Goal: Check status: Check status

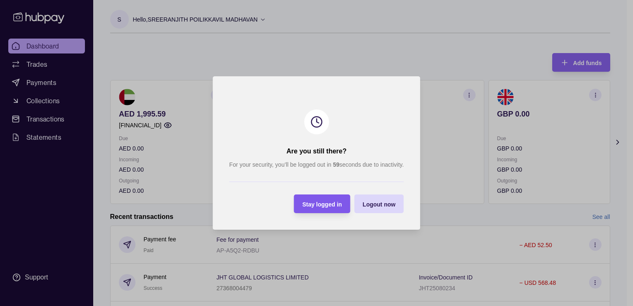
click at [312, 205] on span "Stay logged in" at bounding box center [322, 204] width 40 height 7
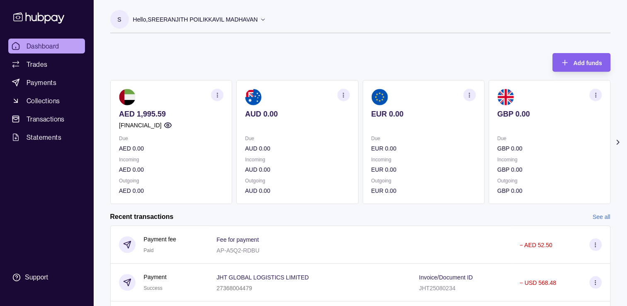
click at [417, 51] on div "Add funds AED 1,995.59 AE550960000536060002381 Due AED 0.00 Incoming AED 0.00 O…" at bounding box center [360, 124] width 500 height 159
click at [180, 100] on section at bounding box center [171, 97] width 104 height 17
click at [180, 102] on section at bounding box center [171, 97] width 104 height 17
click at [146, 135] on p "Due" at bounding box center [171, 138] width 104 height 9
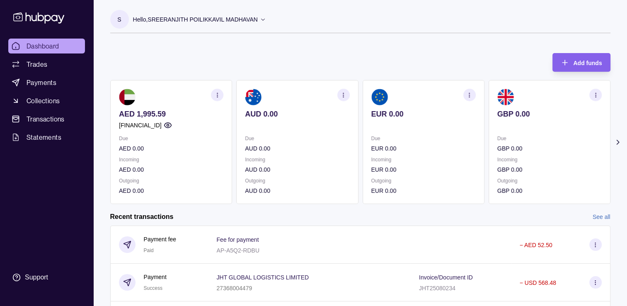
click at [68, 41] on link "Dashboard" at bounding box center [46, 46] width 77 height 15
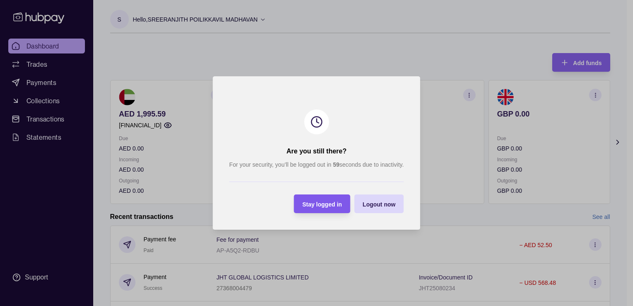
click at [322, 203] on span "Stay logged in" at bounding box center [322, 204] width 40 height 7
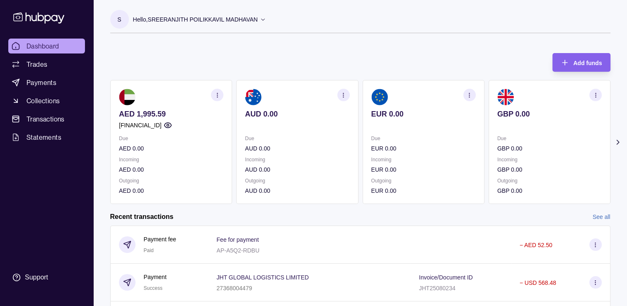
click at [149, 82] on section "AED 1,995.59 AE550960000536060002381 Due AED 0.00 Incoming AED 0.00 Outgoing AE…" at bounding box center [171, 142] width 122 height 124
click at [220, 51] on div "Add funds AED 1,995.59 AE550960000536060002381 Due AED 0.00 Incoming AED 0.00 O…" at bounding box center [360, 124] width 500 height 159
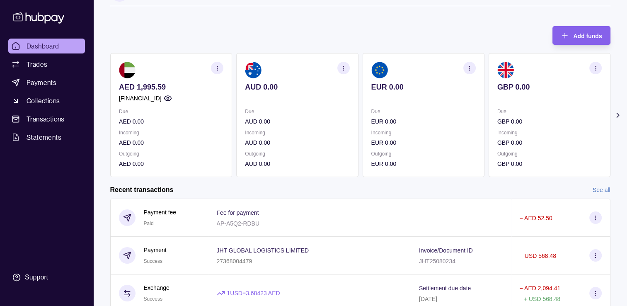
scroll to position [41, 0]
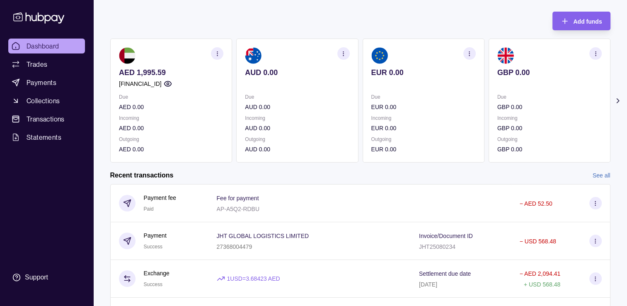
click at [204, 41] on section "AED 1,995.59 AE550960000536060002381 Due AED 0.00 Incoming AED 0.00 Outgoing AE…" at bounding box center [171, 101] width 122 height 124
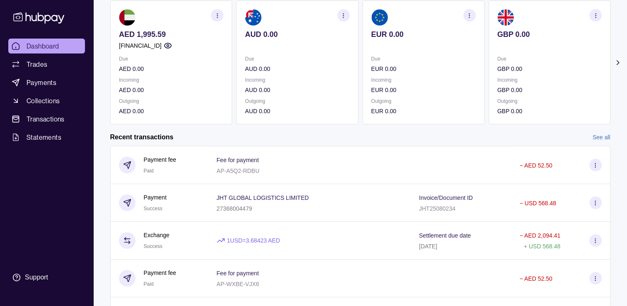
scroll to position [0, 0]
